Goal: Task Accomplishment & Management: Complete application form

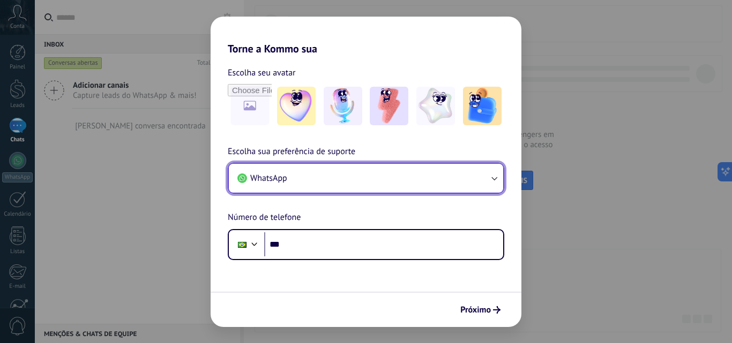
click at [317, 175] on button "WhatsApp" at bounding box center [366, 178] width 274 height 29
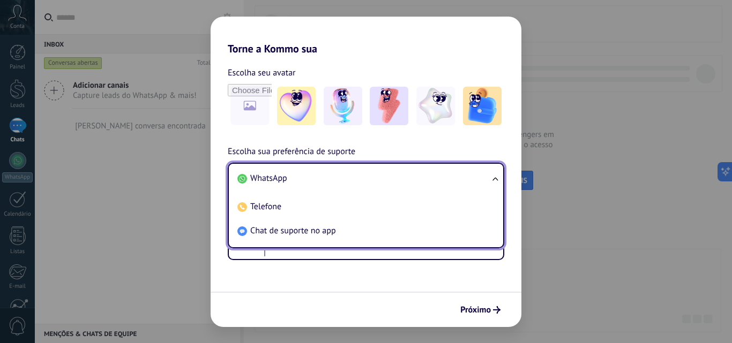
click at [290, 177] on li "WhatsApp" at bounding box center [363, 179] width 261 height 24
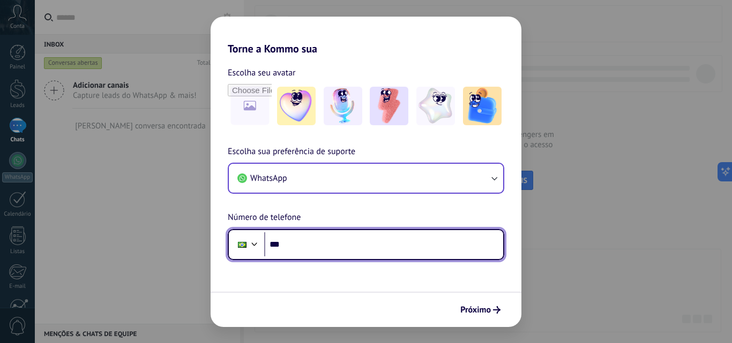
click at [317, 246] on input "***" at bounding box center [383, 245] width 239 height 25
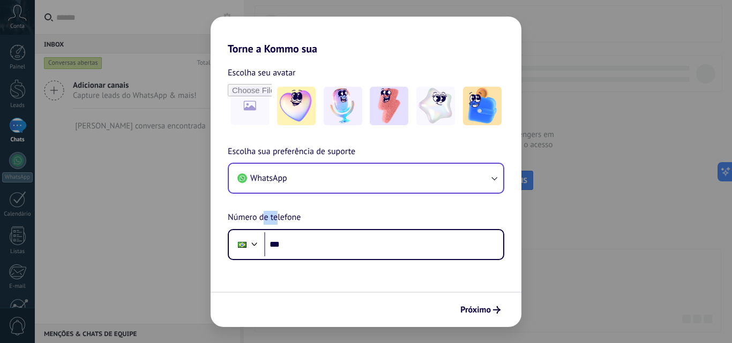
drag, startPoint x: 264, startPoint y: 215, endPoint x: 329, endPoint y: 224, distance: 66.6
click at [320, 223] on div "Escolha sua preferência de suporte WhatsApp Número de telefone Phone ***" at bounding box center [366, 202] width 311 height 115
click at [329, 224] on div "Escolha sua preferência de suporte WhatsApp Número de telefone Phone ***" at bounding box center [366, 202] width 311 height 115
click at [355, 115] on img at bounding box center [343, 106] width 39 height 39
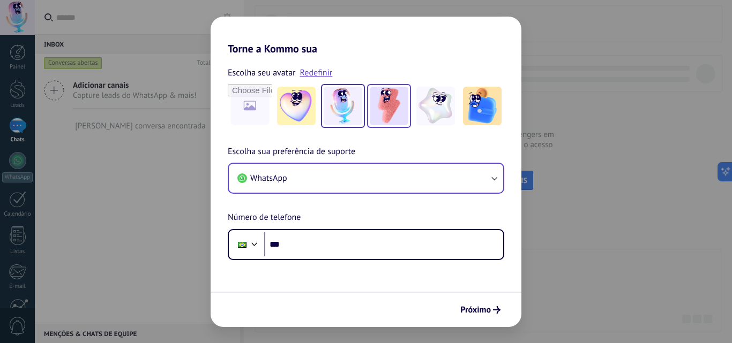
click at [396, 117] on img at bounding box center [389, 106] width 39 height 39
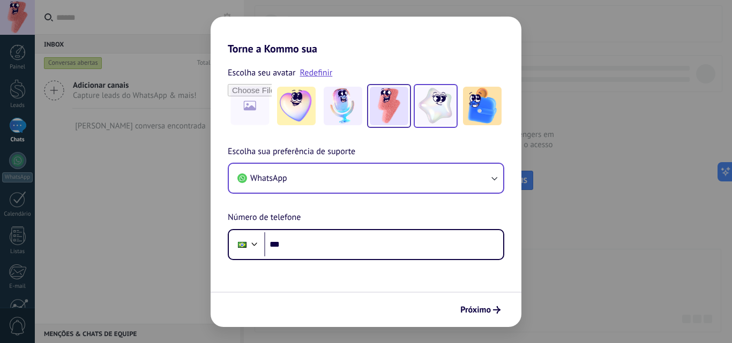
click at [438, 113] on img at bounding box center [435, 106] width 39 height 39
click at [394, 106] on img at bounding box center [389, 106] width 39 height 39
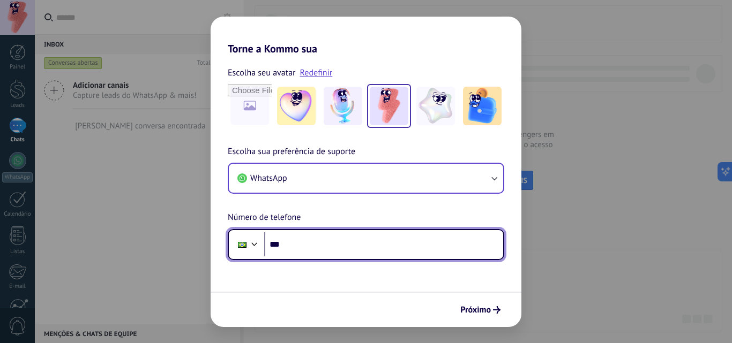
click at [324, 243] on input "***" at bounding box center [383, 245] width 239 height 25
click at [241, 250] on div at bounding box center [242, 245] width 20 height 23
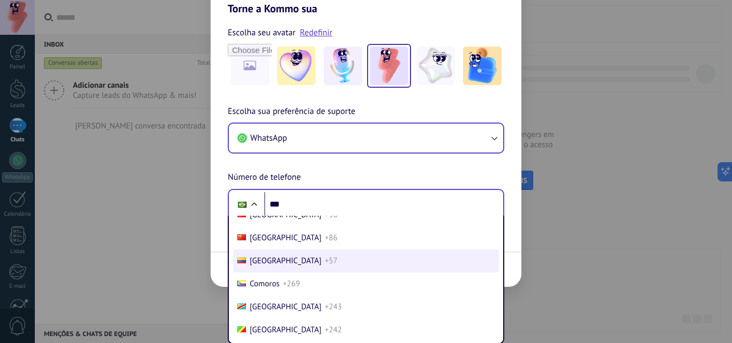
scroll to position [876, 0]
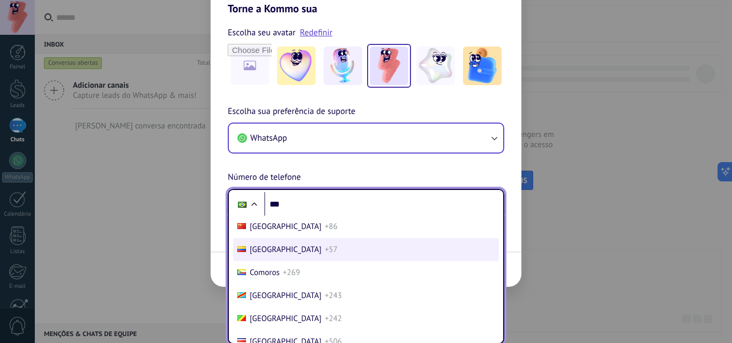
click at [301, 249] on li "Colombia +57" at bounding box center [366, 249] width 266 height 23
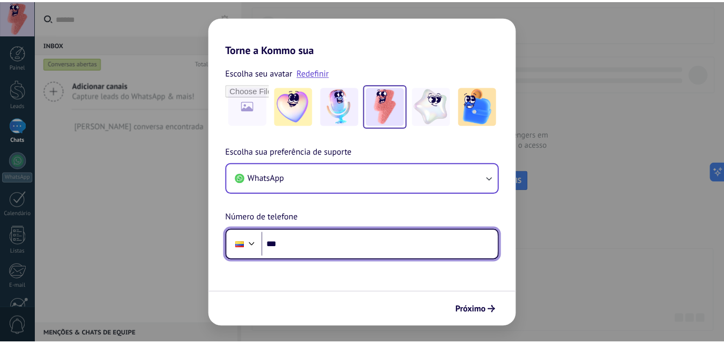
scroll to position [0, 0]
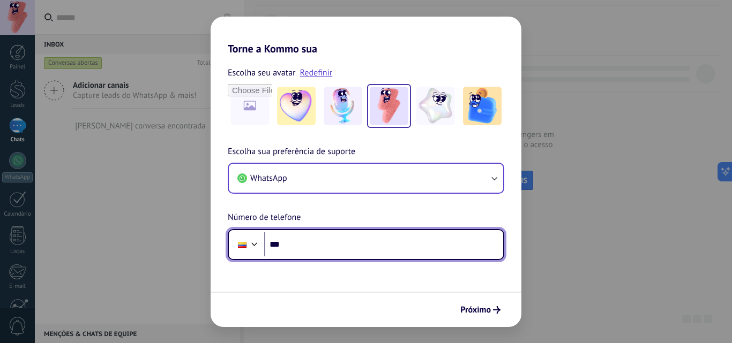
click at [313, 246] on input "***" at bounding box center [383, 245] width 239 height 25
click at [318, 245] on input "***" at bounding box center [383, 245] width 239 height 25
paste input "**********"
type input "**********"
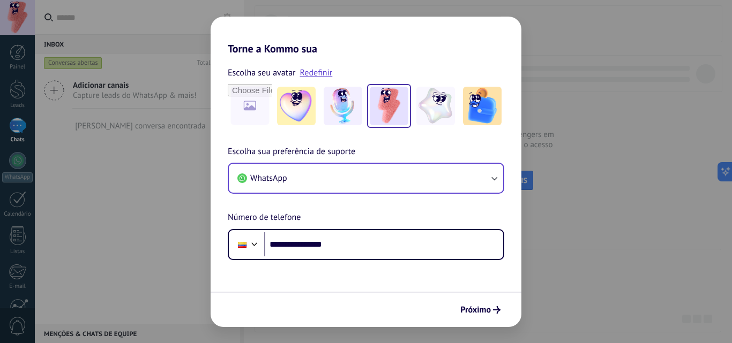
click at [328, 272] on form "**********" at bounding box center [366, 191] width 311 height 272
click at [493, 314] on button "Próximo" at bounding box center [480, 310] width 50 height 18
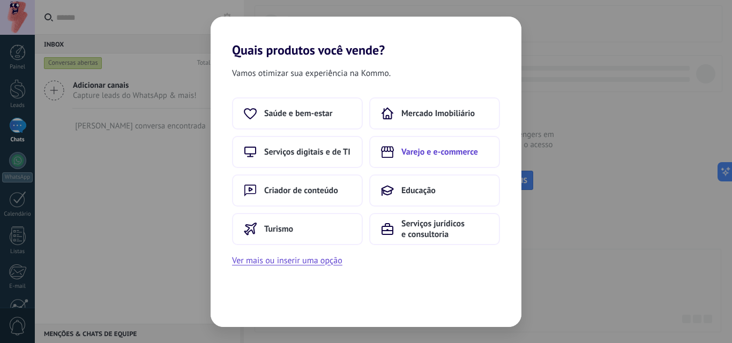
click at [405, 151] on span "Varejo e e-commerce" at bounding box center [439, 152] width 77 height 11
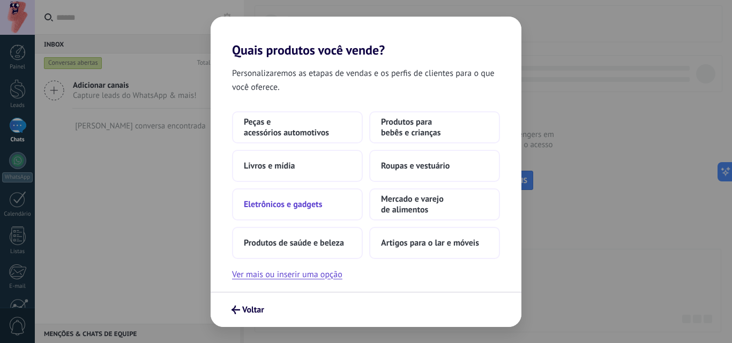
click at [253, 200] on span "Eletrônicos e gadgets" at bounding box center [283, 204] width 78 height 11
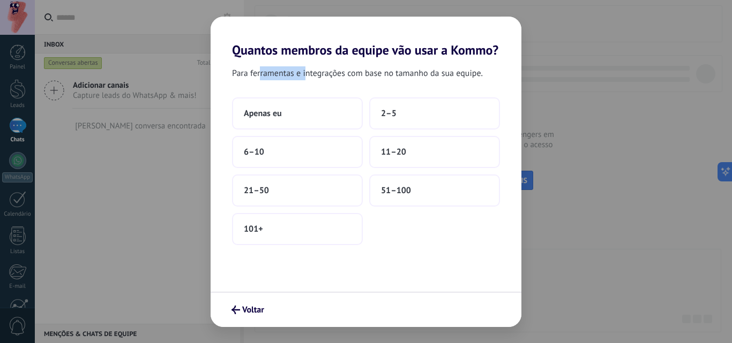
drag, startPoint x: 271, startPoint y: 71, endPoint x: 367, endPoint y: 78, distance: 96.2
click at [362, 77] on span "Para ferramentas e integrações com base no tamanho da sua equipe." at bounding box center [357, 73] width 251 height 14
click at [379, 79] on span "Para ferramentas e integrações com base no tamanho da sua equipe." at bounding box center [357, 73] width 251 height 14
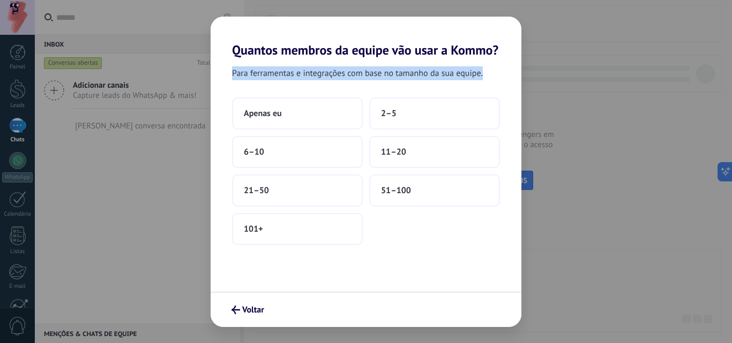
click at [379, 79] on span "Para ferramentas e integrações com base no tamanho da sua equipe." at bounding box center [357, 73] width 251 height 14
click at [361, 72] on span "Para ferramentas e integrações com base no tamanho da sua equipe." at bounding box center [357, 73] width 251 height 14
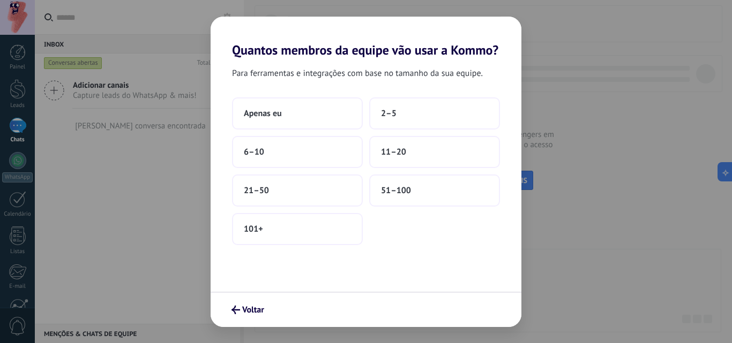
click at [325, 80] on span "Para ferramentas e integrações com base no tamanho da sua equipe." at bounding box center [357, 73] width 251 height 14
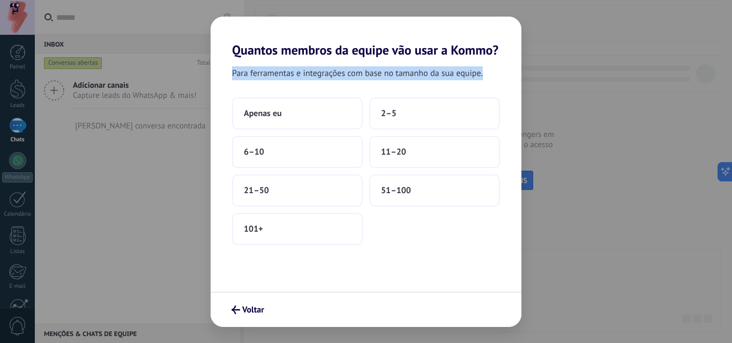
click at [325, 80] on span "Para ferramentas e integrações com base no tamanho da sua equipe." at bounding box center [357, 73] width 251 height 14
click at [333, 72] on span "Para ferramentas e integrações com base no tamanho da sua equipe." at bounding box center [357, 73] width 251 height 14
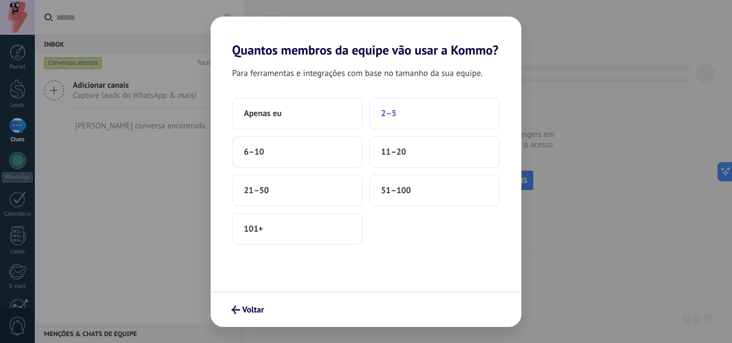
click at [388, 115] on span "2–5" at bounding box center [389, 113] width 16 height 11
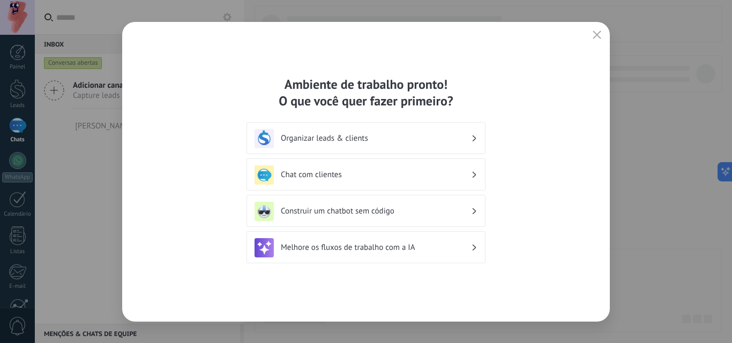
click at [346, 143] on h3 "Organizar leads & clients" at bounding box center [376, 138] width 190 height 10
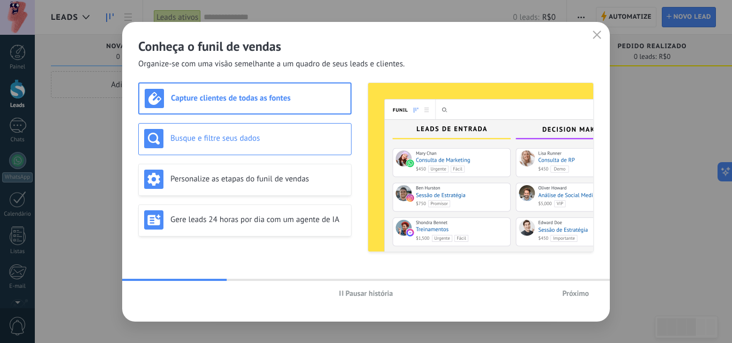
click at [248, 140] on h3 "Busque e filtre seus dados" at bounding box center [257, 138] width 175 height 10
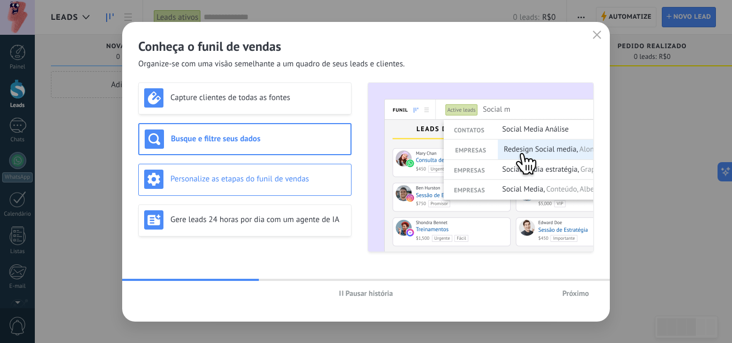
click at [242, 177] on h3 "Personalize as etapas do funil de vendas" at bounding box center [257, 179] width 175 height 10
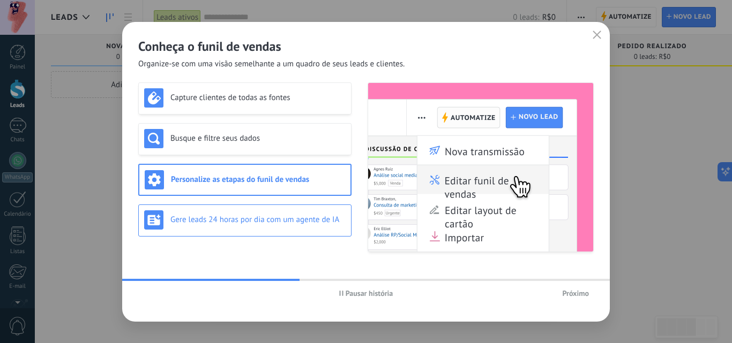
click at [253, 222] on h3 "Gere leads 24 horas por dia com um agente de IA" at bounding box center [257, 220] width 175 height 10
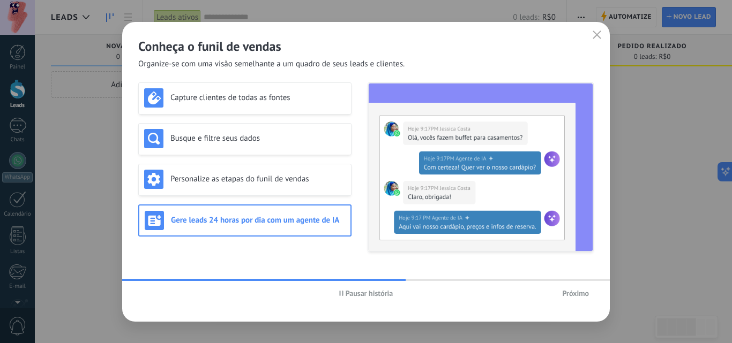
click at [574, 296] on span "Próximo" at bounding box center [575, 294] width 27 height 8
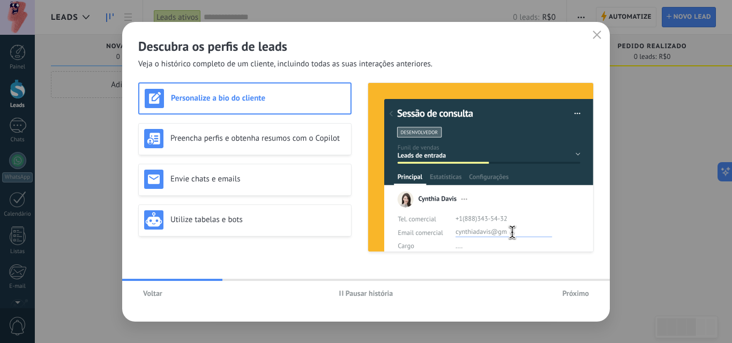
click at [574, 296] on span "Próximo" at bounding box center [575, 294] width 27 height 8
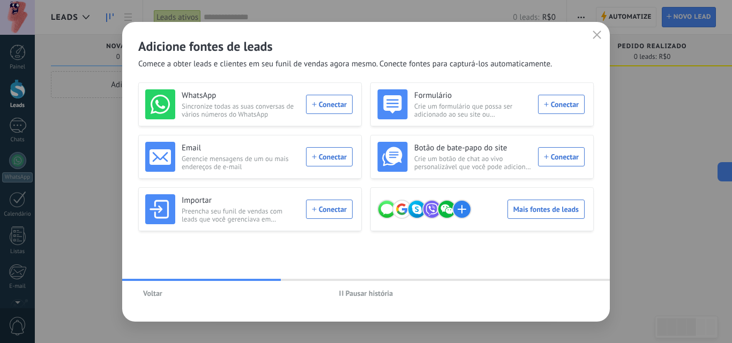
click at [574, 296] on div "Voltar Pausar história" at bounding box center [366, 293] width 488 height 25
click at [597, 35] on icon "button" at bounding box center [597, 35] width 9 height 9
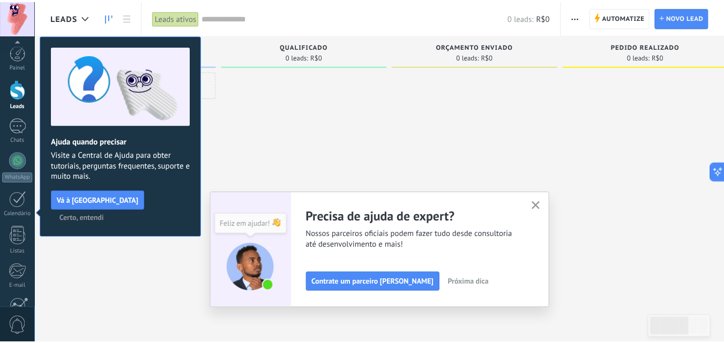
scroll to position [102, 0]
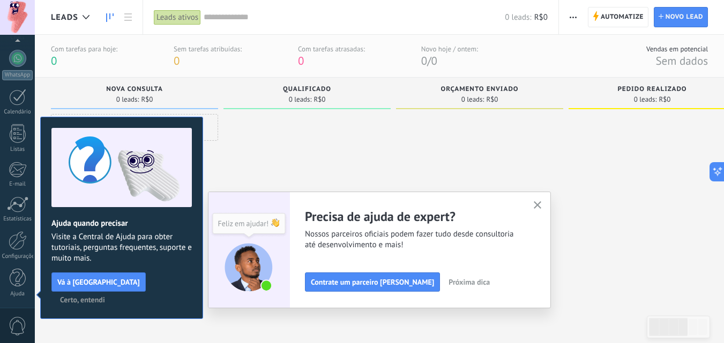
click at [540, 205] on icon "button" at bounding box center [538, 205] width 8 height 8
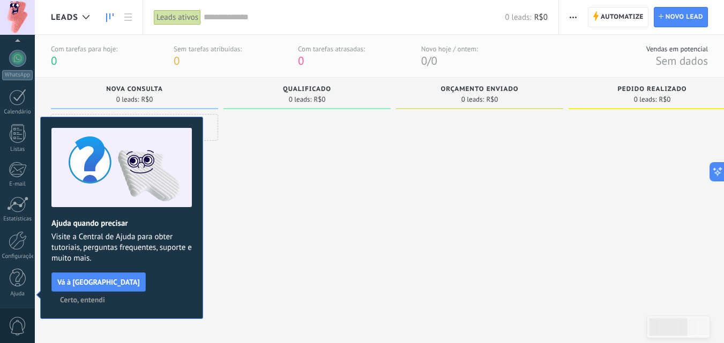
click at [105, 296] on span "Certo, entendi" at bounding box center [82, 300] width 45 height 8
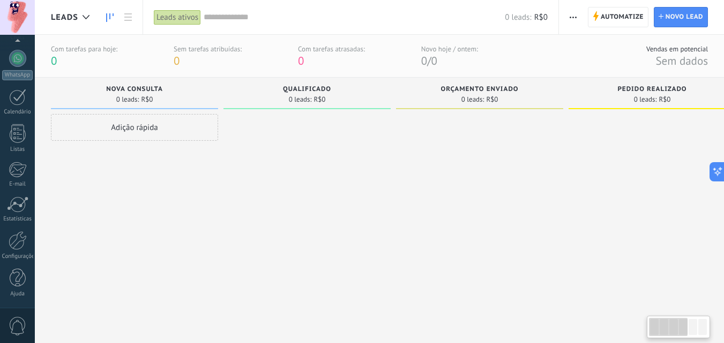
scroll to position [0, 0]
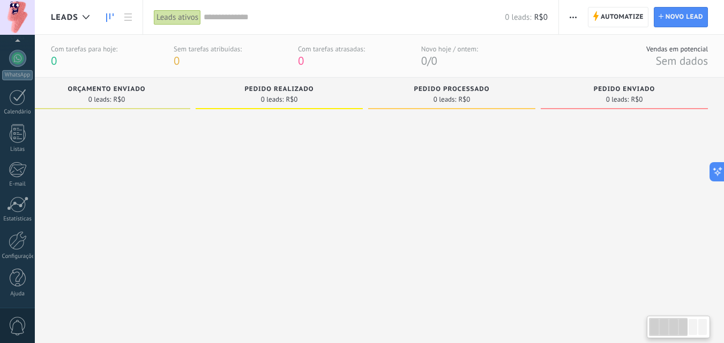
drag, startPoint x: 319, startPoint y: 169, endPoint x: 443, endPoint y: 182, distance: 123.9
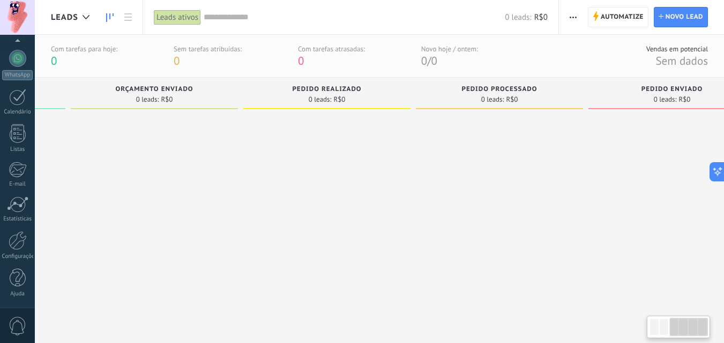
drag, startPoint x: 492, startPoint y: 185, endPoint x: 477, endPoint y: 186, distance: 15.1
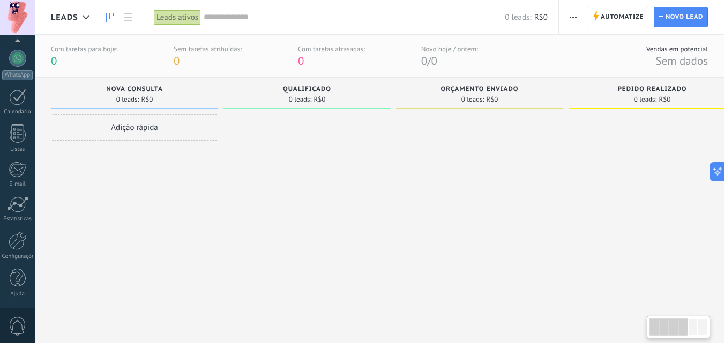
drag, startPoint x: 454, startPoint y: 186, endPoint x: 202, endPoint y: 181, distance: 251.8
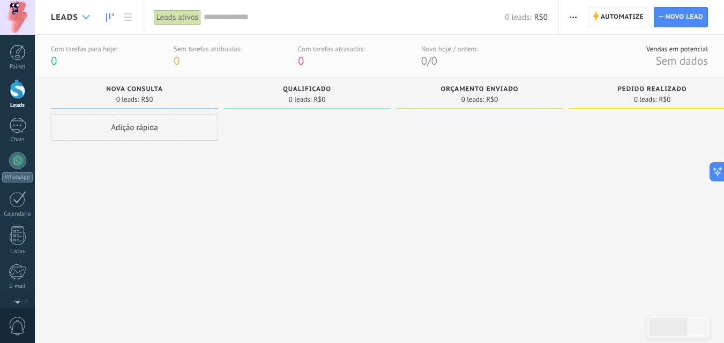
click at [93, 22] on div at bounding box center [86, 17] width 18 height 21
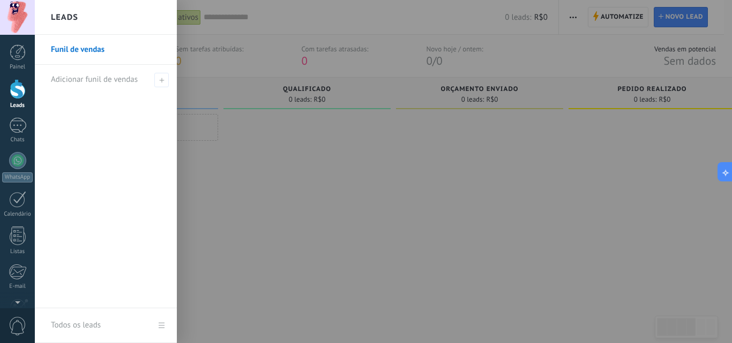
click at [297, 181] on div at bounding box center [401, 171] width 732 height 343
